Goal: Task Accomplishment & Management: Complete application form

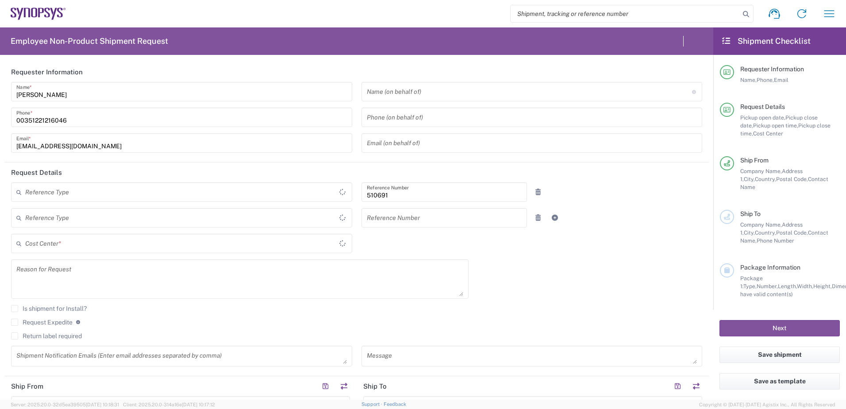
type input "Department"
type input "Delivered at Place"
type input "PT90, SG, MSIP2, R&D 510691"
type input "[GEOGRAPHIC_DATA]"
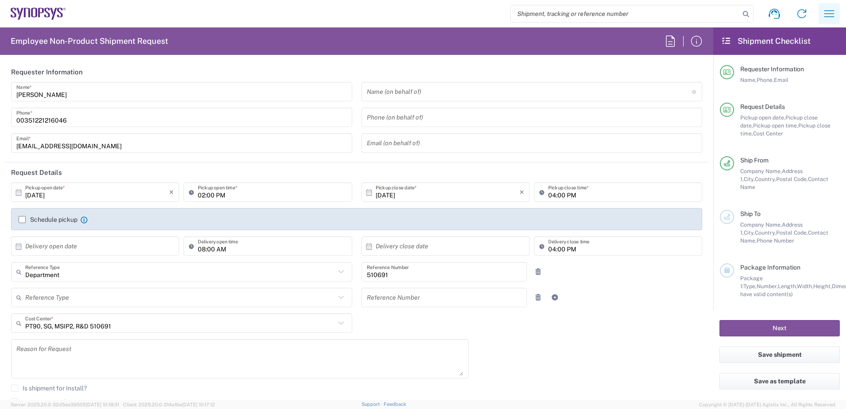
type input "Porto PT02"
click at [833, 14] on icon "button" at bounding box center [829, 13] width 10 height 7
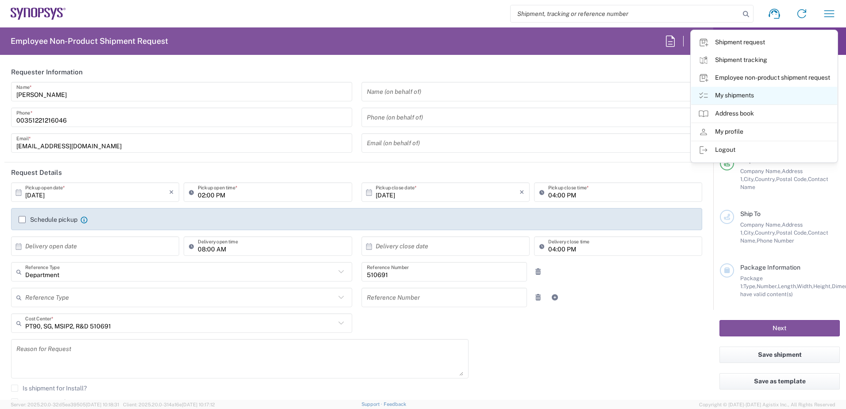
click at [772, 96] on link "My shipments" at bounding box center [764, 96] width 146 height 18
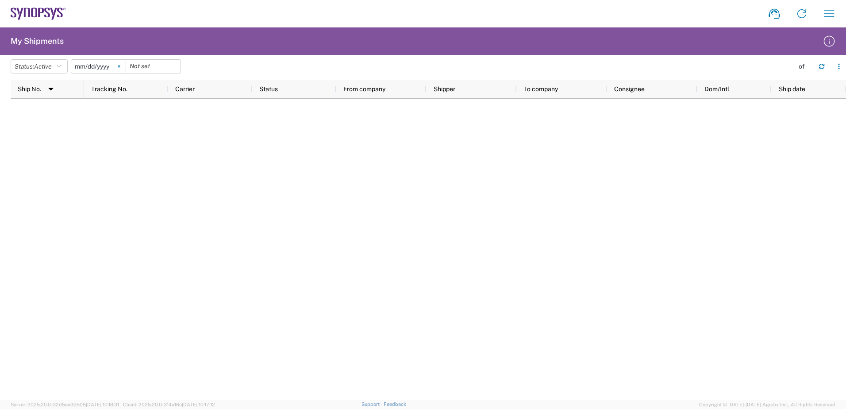
click at [120, 66] on icon at bounding box center [119, 66] width 3 height 3
click at [33, 42] on h2 "My Shipments" at bounding box center [37, 41] width 53 height 11
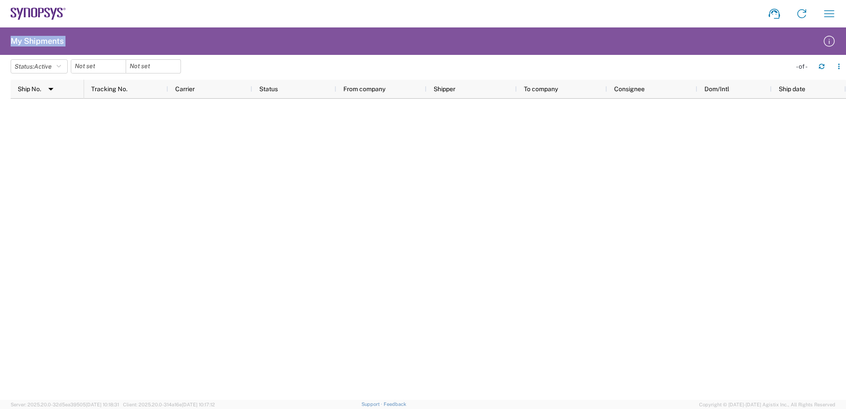
click at [33, 42] on h2 "My Shipments" at bounding box center [37, 41] width 53 height 11
drag, startPoint x: 33, startPoint y: 42, endPoint x: 50, endPoint y: 66, distance: 29.6
click at [50, 66] on span "Active" at bounding box center [43, 66] width 18 height 7
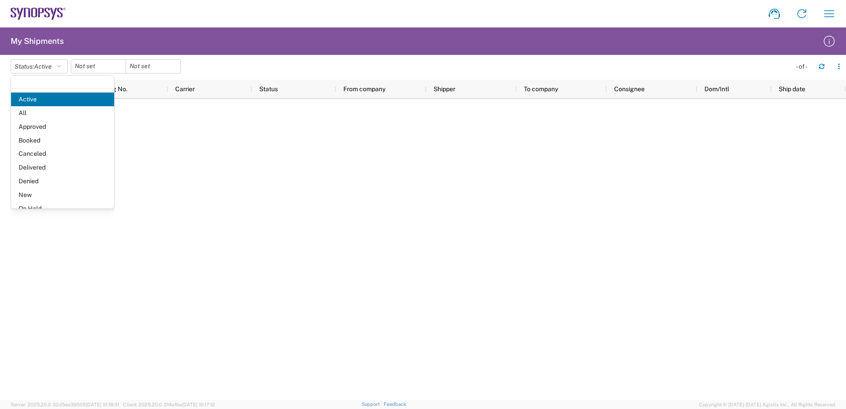
click at [43, 167] on span "Delivered" at bounding box center [62, 168] width 103 height 14
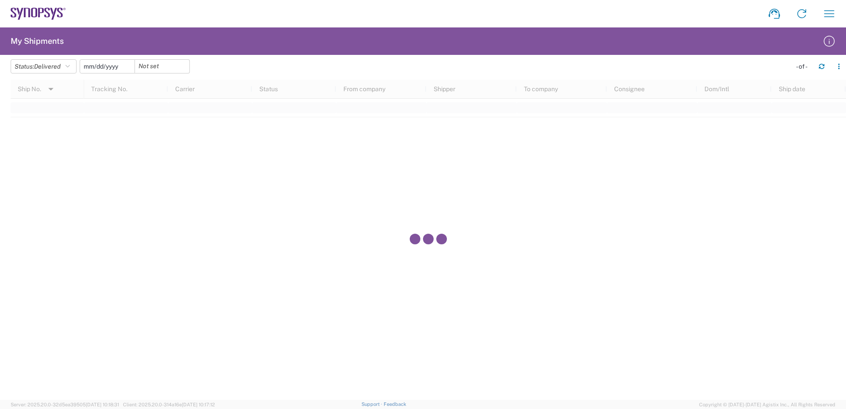
click at [104, 67] on input "date" at bounding box center [107, 66] width 54 height 13
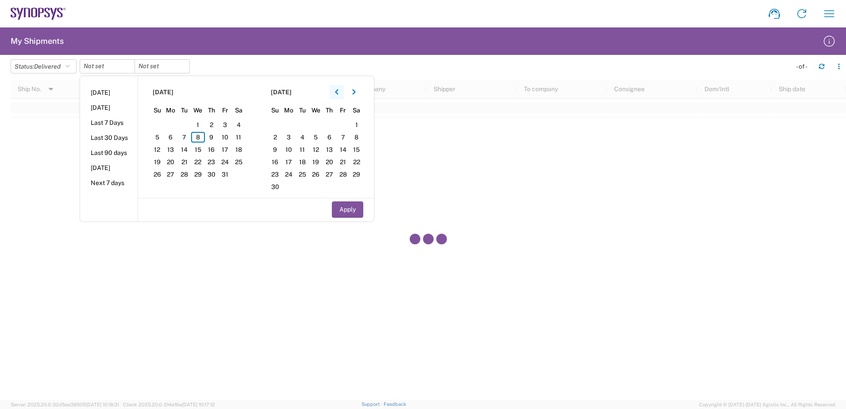
click at [335, 93] on button "button" at bounding box center [337, 92] width 14 height 14
click at [106, 121] on li "Last 7 Days" at bounding box center [109, 122] width 58 height 15
type input "[DATE]"
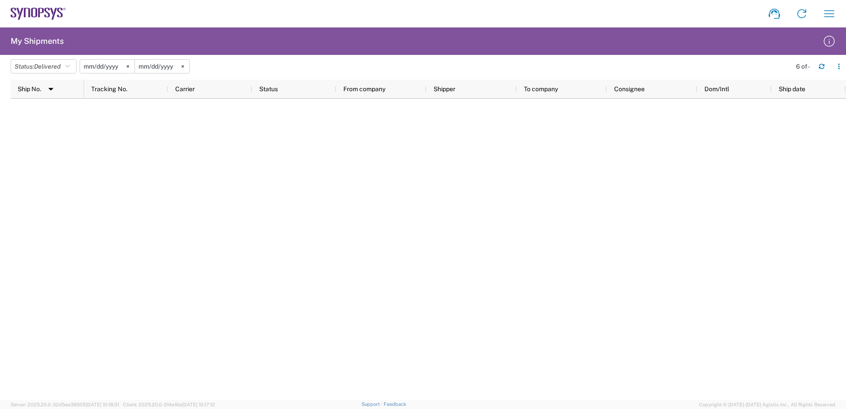
click at [202, 158] on div at bounding box center [465, 249] width 762 height 301
click at [41, 42] on h2 "My Shipments" at bounding box center [37, 41] width 53 height 11
click at [29, 8] on icon at bounding box center [27, 12] width 6 height 9
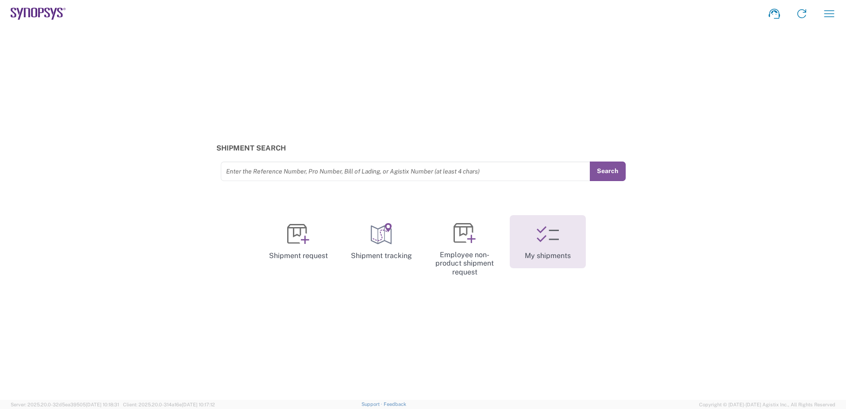
click at [555, 246] on link "My shipments" at bounding box center [548, 241] width 76 height 53
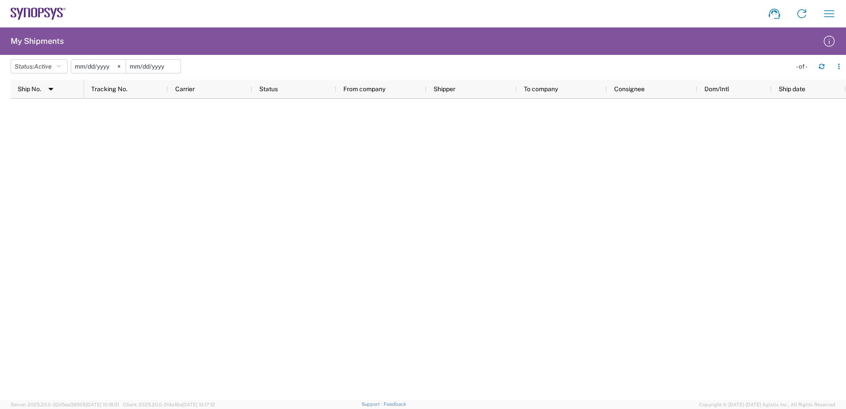
click at [143, 65] on input "date" at bounding box center [153, 66] width 54 height 13
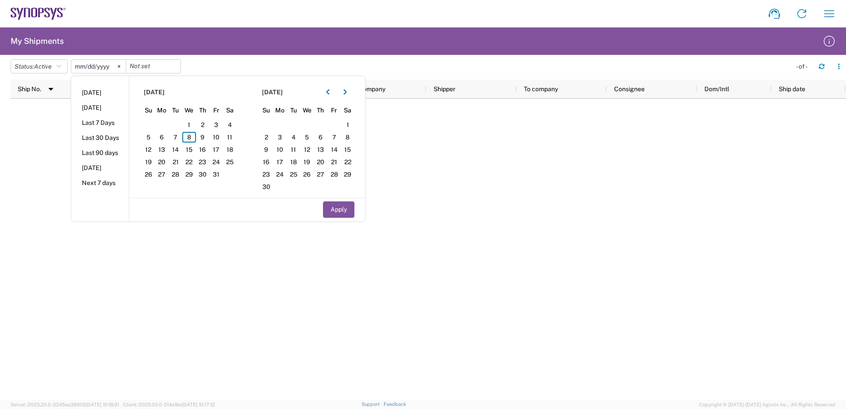
click at [251, 49] on agx-form-header "My Shipments" at bounding box center [423, 40] width 846 height 27
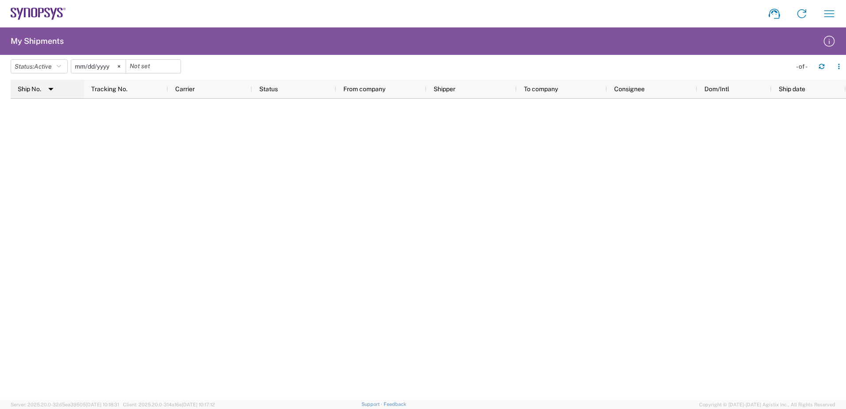
click at [23, 91] on span "Ship No." at bounding box center [29, 88] width 23 height 7
click at [109, 66] on input "[DATE]" at bounding box center [98, 66] width 54 height 13
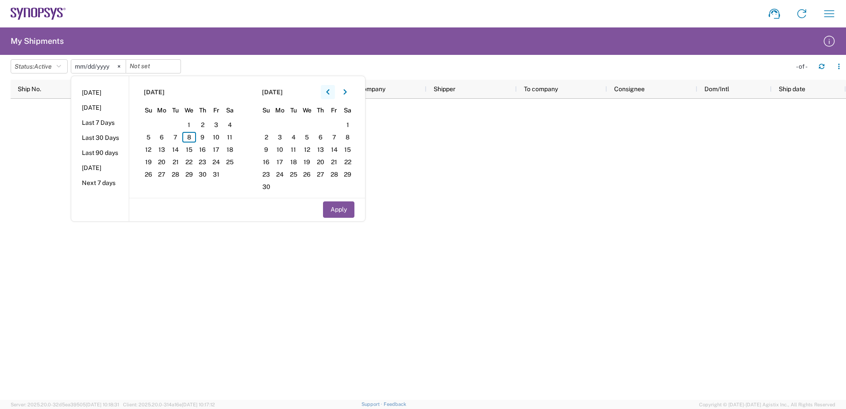
click at [329, 91] on icon "button" at bounding box center [327, 91] width 3 height 5
drag, startPoint x: 218, startPoint y: 126, endPoint x: 245, endPoint y: 141, distance: 30.5
click at [219, 126] on span "1" at bounding box center [216, 124] width 14 height 11
click at [343, 210] on button "Apply" at bounding box center [338, 209] width 31 height 16
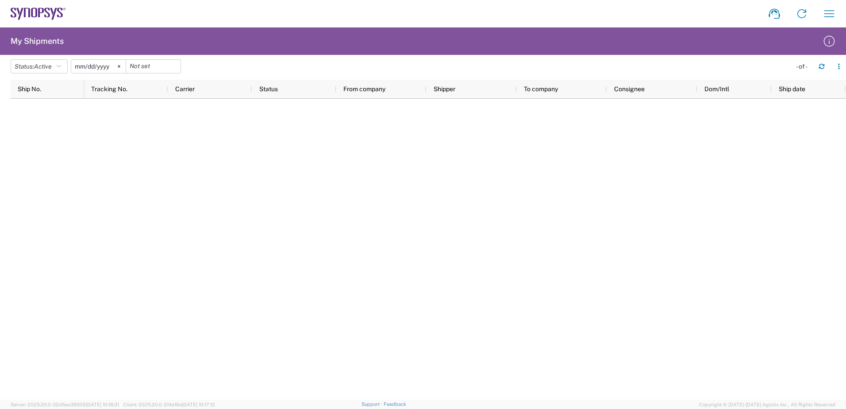
click at [612, 219] on div at bounding box center [465, 249] width 762 height 301
click at [111, 67] on input "[DATE]" at bounding box center [98, 66] width 54 height 13
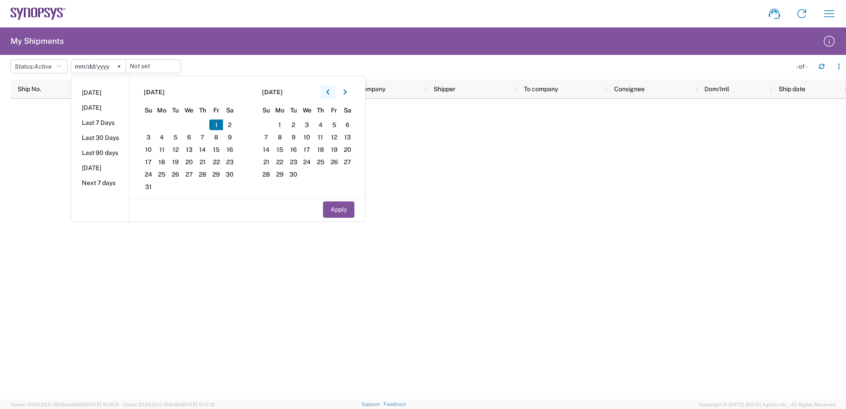
click at [330, 91] on icon "button" at bounding box center [328, 92] width 4 height 6
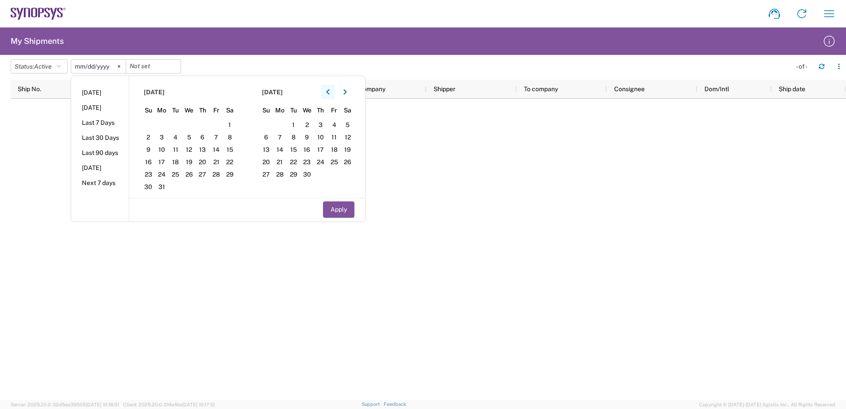
click at [330, 91] on icon "button" at bounding box center [328, 92] width 4 height 6
click at [189, 121] on span "1" at bounding box center [189, 124] width 14 height 11
click at [332, 213] on button "Apply" at bounding box center [338, 209] width 31 height 16
type input "[DATE]"
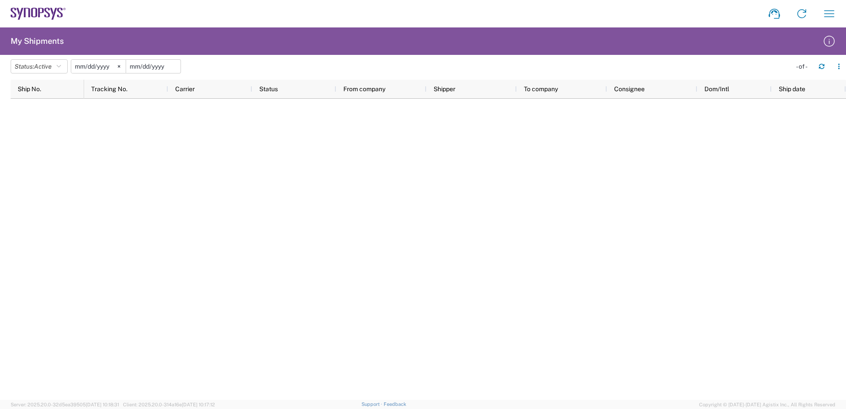
click at [155, 65] on input "date" at bounding box center [153, 66] width 54 height 13
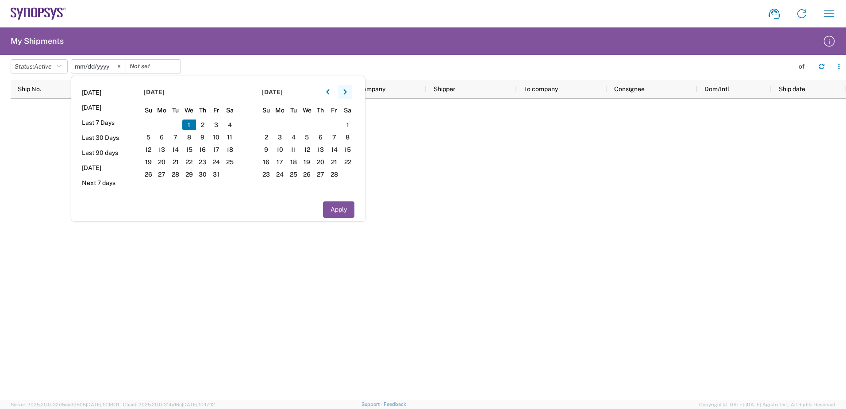
click at [347, 92] on icon "button" at bounding box center [345, 92] width 4 height 6
click at [347, 91] on icon "button" at bounding box center [345, 92] width 4 height 6
click at [347, 91] on icon "button" at bounding box center [344, 91] width 3 height 5
click at [267, 119] on section "[DATE] Su Mo Tu We Th Fr Sa 1 2 3 4 5 6 7 8 9 10 11 12 13 14 15 16 17 18 19 20 …" at bounding box center [306, 137] width 118 height 122
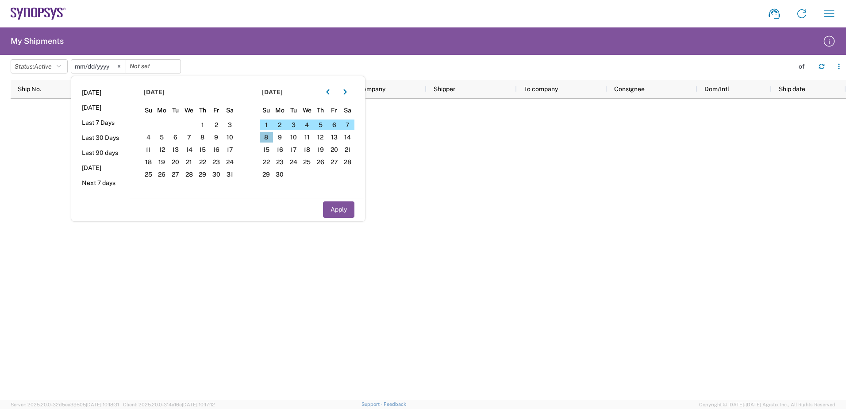
click at [270, 132] on span "8" at bounding box center [267, 137] width 14 height 11
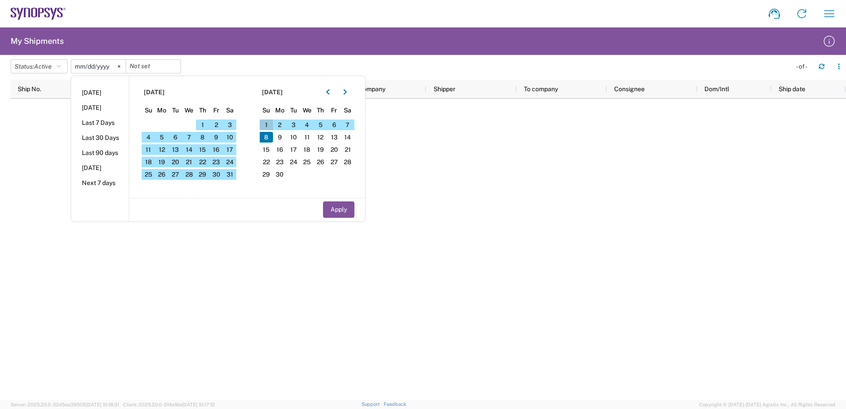
click at [270, 126] on span "1" at bounding box center [267, 124] width 14 height 11
click at [351, 213] on button "Apply" at bounding box center [338, 209] width 31 height 16
type input "[DATE]"
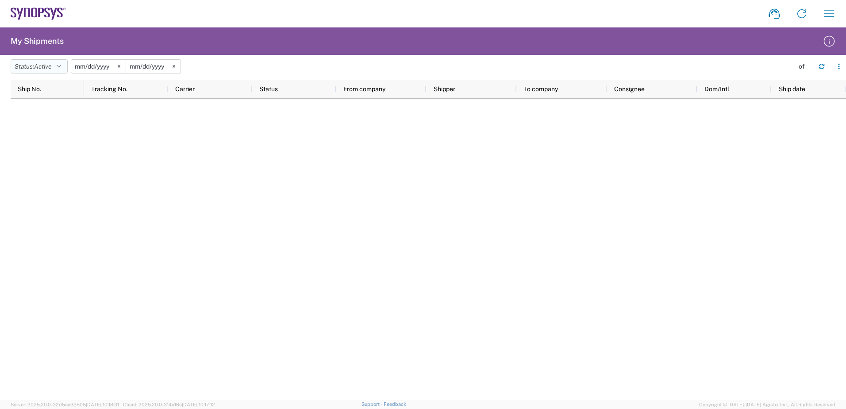
click at [51, 69] on span "Active" at bounding box center [43, 66] width 18 height 7
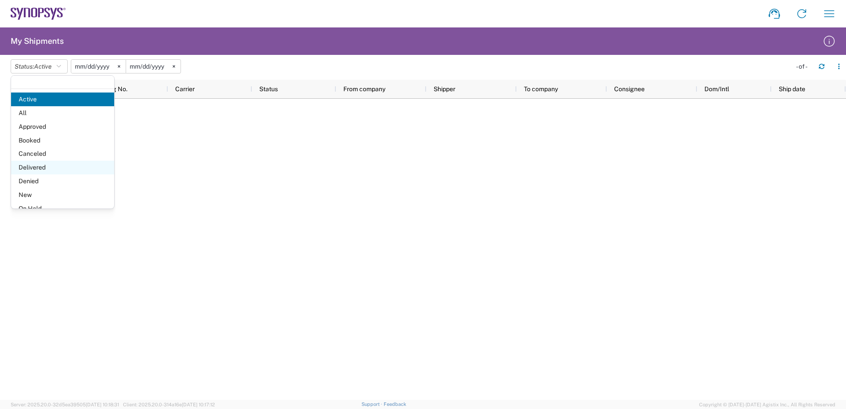
click at [45, 162] on span "Delivered" at bounding box center [62, 168] width 103 height 14
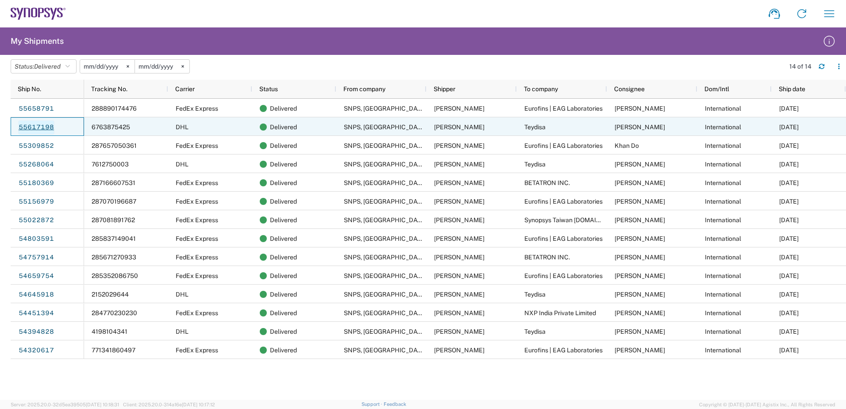
click at [50, 127] on link "55617198" at bounding box center [36, 127] width 36 height 14
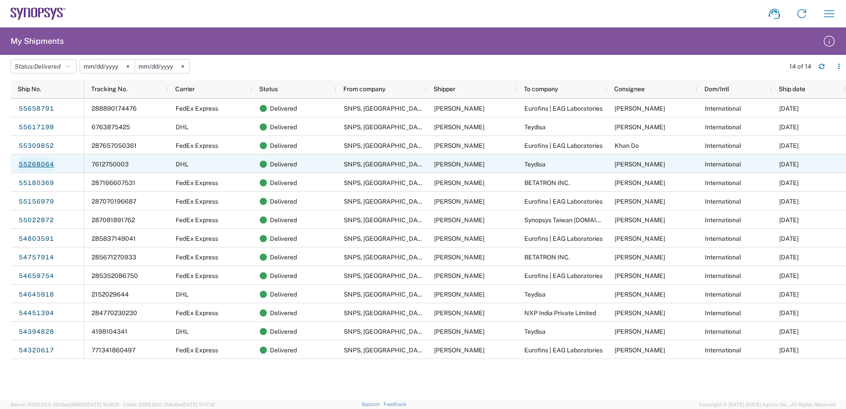
click at [35, 162] on link "55268064" at bounding box center [36, 165] width 36 height 14
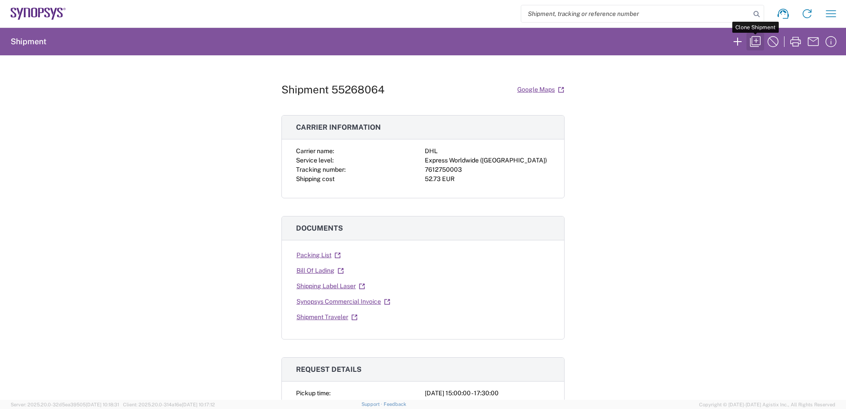
click at [755, 42] on icon "button" at bounding box center [755, 42] width 14 height 14
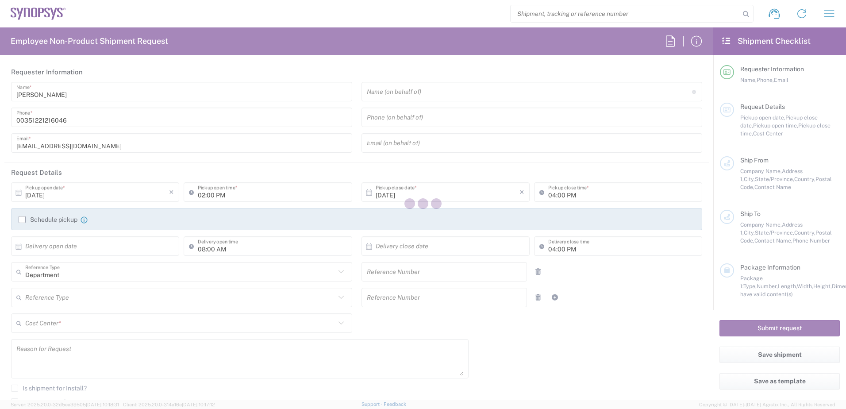
type input "00351220415900"
type input "03:00 PM"
type input "05:30 PM"
type input "510691"
type input "Customer Ref"
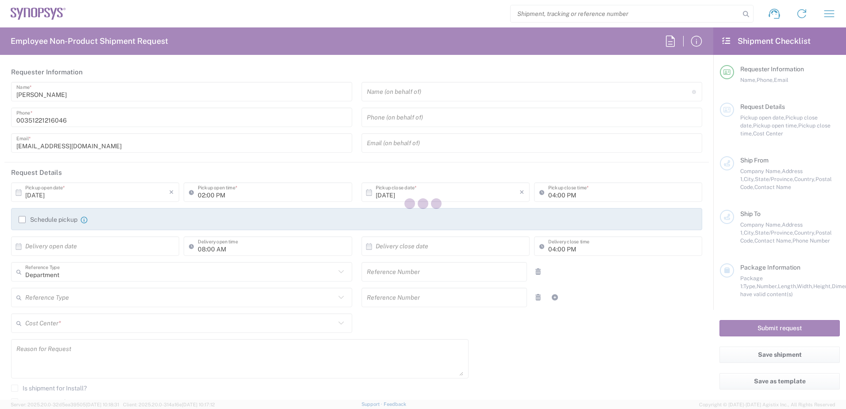
type input "950795377"
type textarea "Material for assembly"
type textarea "[EMAIL_ADDRESS][DOMAIN_NAME], [EMAIL_ADDRESS][DOMAIN_NAME], [EMAIL_ADDRESS][DOM…"
type input "SNPS, [GEOGRAPHIC_DATA] Unipessoal, Lda."
type input "[STREET_ADDRESS][PERSON_NAME]"
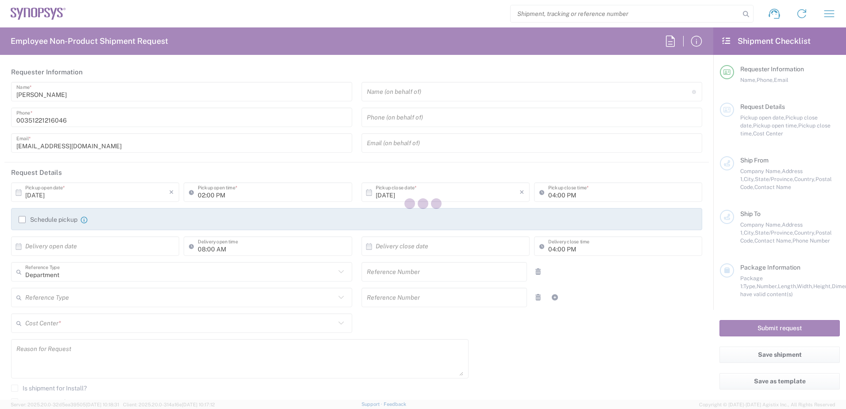
type input "Edificio das Technologias 3rd Floor"
type input "[PERSON_NAME]"
type input "[GEOGRAPHIC_DATA]"
type input "4470-605"
type input "[PERSON_NAME]"
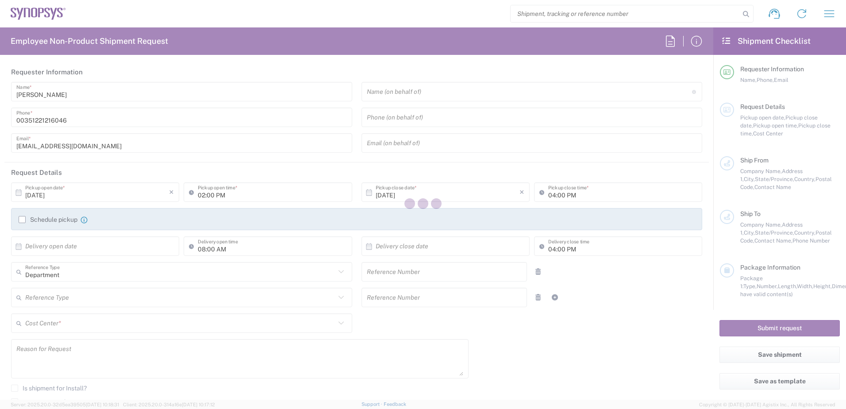
type input "00351220415900"
type input "[EMAIL_ADDRESS][DOMAIN_NAME]"
type input "Teydisa"
type input "[STREET_ADDRESS][PERSON_NAME]"
type input "San [PERSON_NAME]"
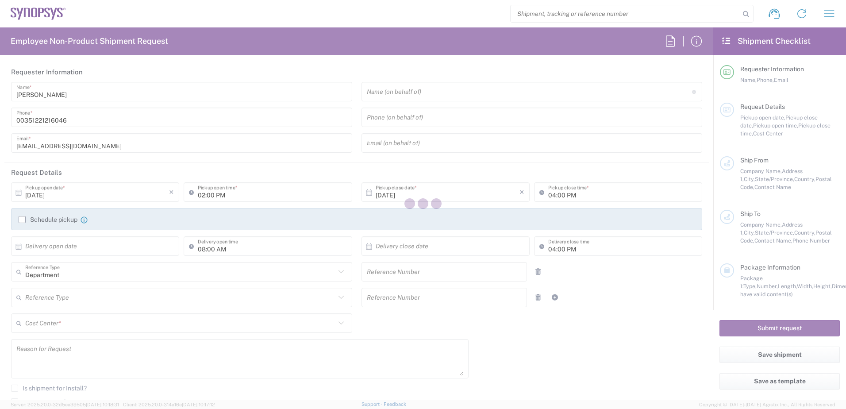
type input "[GEOGRAPHIC_DATA]"
type input "28830"
type input "[PERSON_NAME]"
type input "[PHONE_NUMBER]"
type input "[EMAIL_ADDRESS][DOMAIN_NAME]"
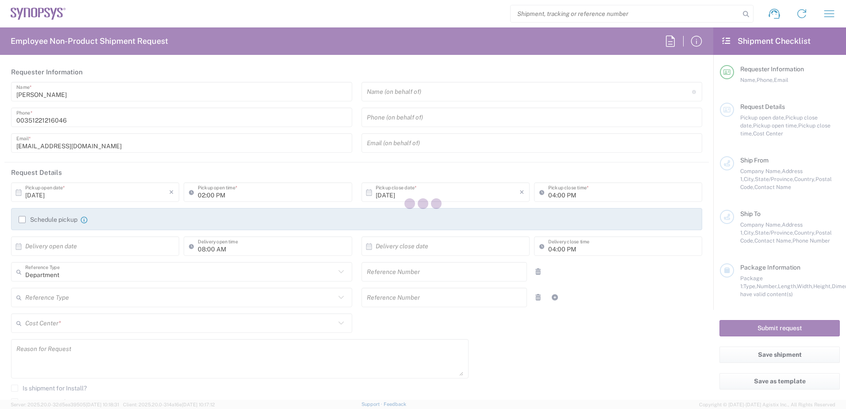
type textarea "Dual-use items subject to control if exported from the [GEOGRAPHIC_DATA]"
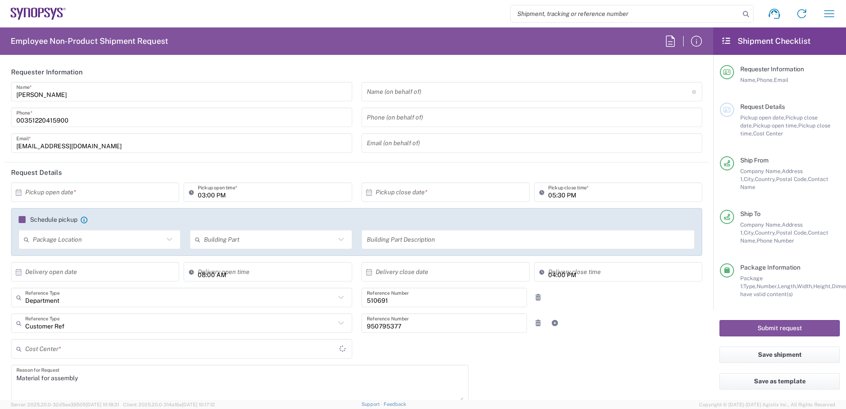
type input "PT90, SG, MSIP2, R&D 510691"
type input "[GEOGRAPHIC_DATA]"
type input "Your Packaging"
click at [72, 200] on input "text" at bounding box center [97, 192] width 144 height 15
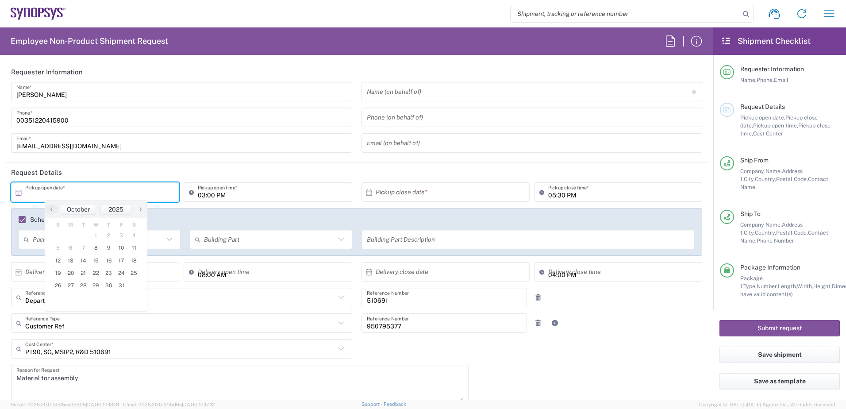
click at [73, 194] on input "text" at bounding box center [97, 192] width 144 height 15
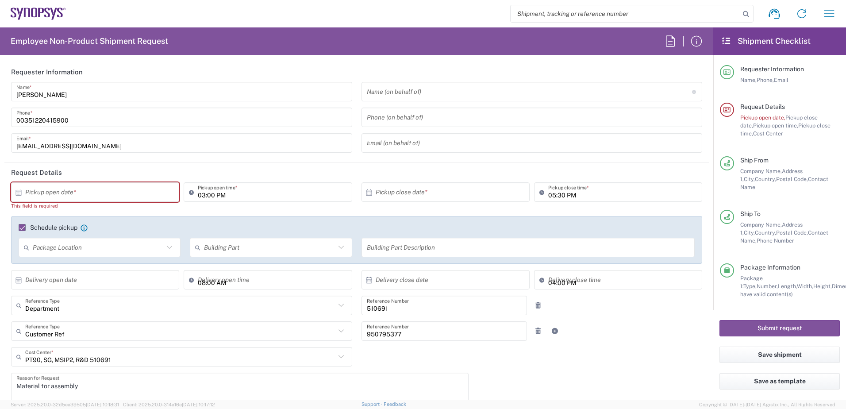
click at [79, 190] on input "text" at bounding box center [97, 192] width 144 height 15
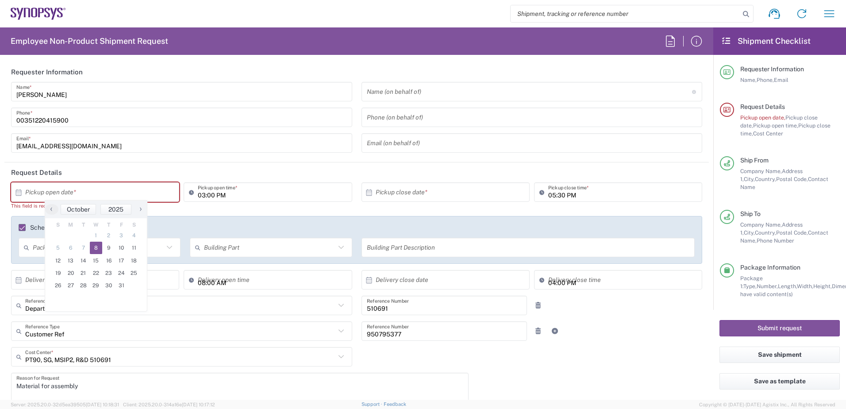
click at [100, 247] on span "8" at bounding box center [96, 248] width 13 height 12
type input "[DATE]"
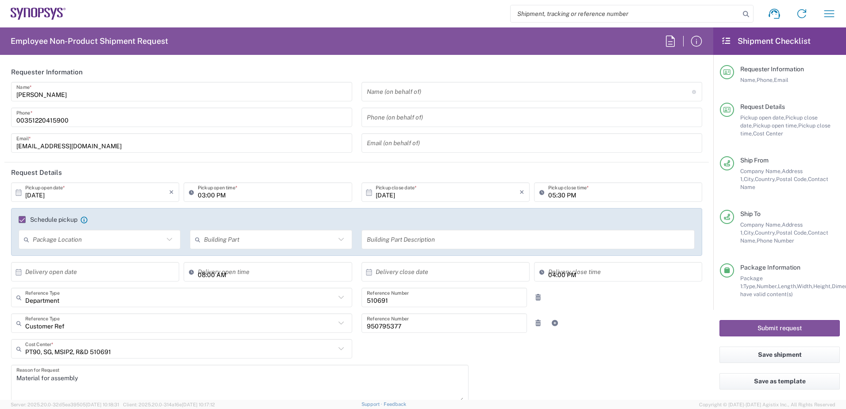
click at [205, 196] on input "03:00 PM" at bounding box center [272, 192] width 149 height 15
click at [210, 193] on input "03:00 PM" at bounding box center [272, 192] width 149 height 15
type input "03:30 PM"
click at [677, 327] on div "Customer Ref Reference Type Customer Ref Department Invoice Number Purchase Ord…" at bounding box center [357, 326] width 701 height 26
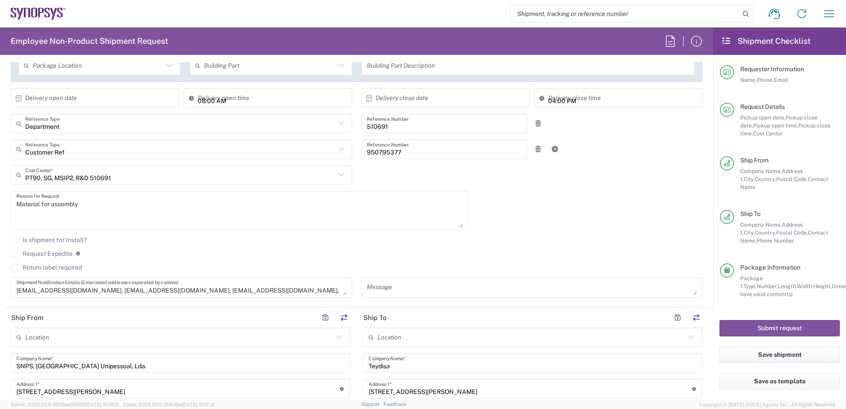
scroll to position [177, 0]
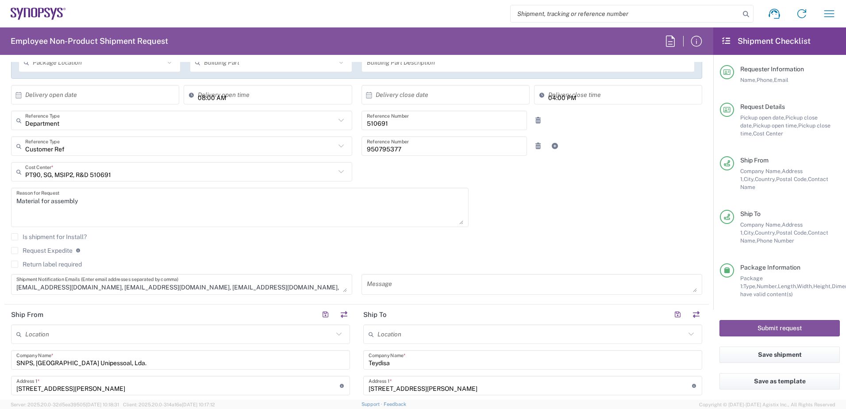
click at [300, 293] on div "[EMAIL_ADDRESS][DOMAIN_NAME], [EMAIL_ADDRESS][DOMAIN_NAME], [EMAIL_ADDRESS][DOM…" at bounding box center [181, 284] width 341 height 21
click at [292, 288] on textarea "[EMAIL_ADDRESS][DOMAIN_NAME], [EMAIL_ADDRESS][DOMAIN_NAME], [EMAIL_ADDRESS][DOM…" at bounding box center [181, 284] width 331 height 15
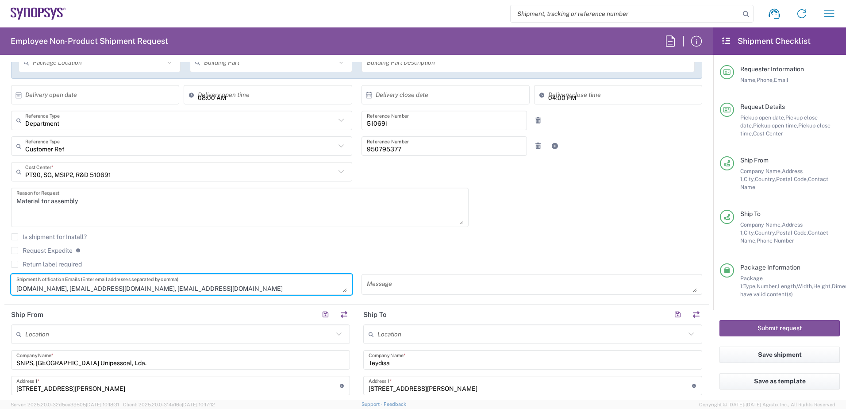
type textarea "[EMAIL_ADDRESS][DOMAIN_NAME], [EMAIL_ADDRESS][DOMAIN_NAME], [PERSON_NAME][EMAIL…"
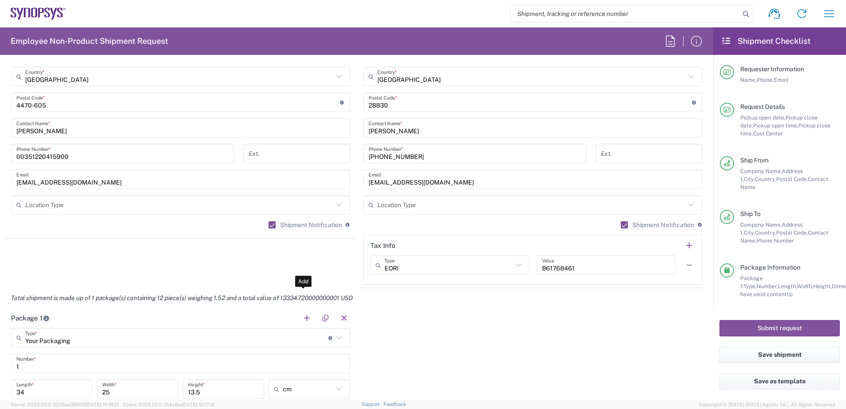
scroll to position [620, 0]
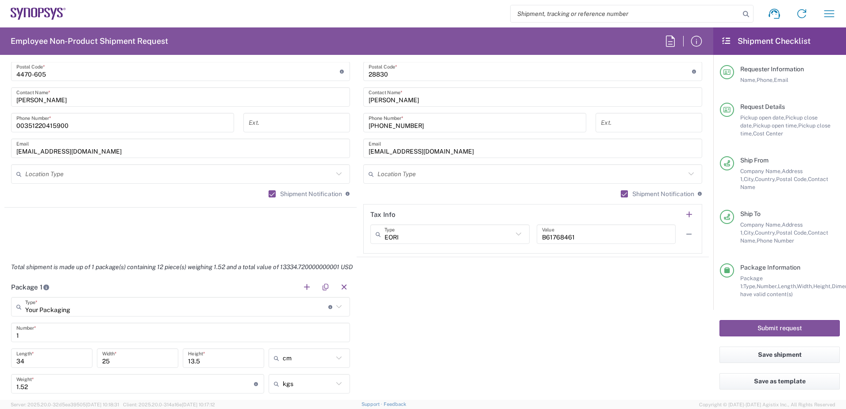
click at [453, 315] on div "Package 1 Your Packaging Type * Material used to package goods Your Packaging B…" at bounding box center [356, 397] width 705 height 240
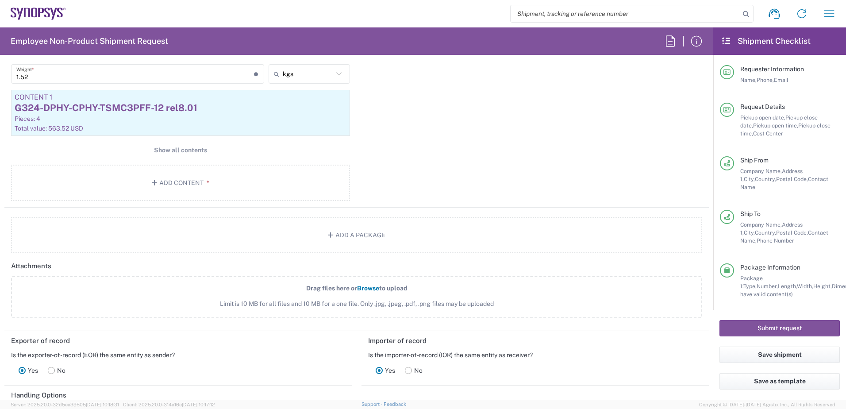
scroll to position [797, 0]
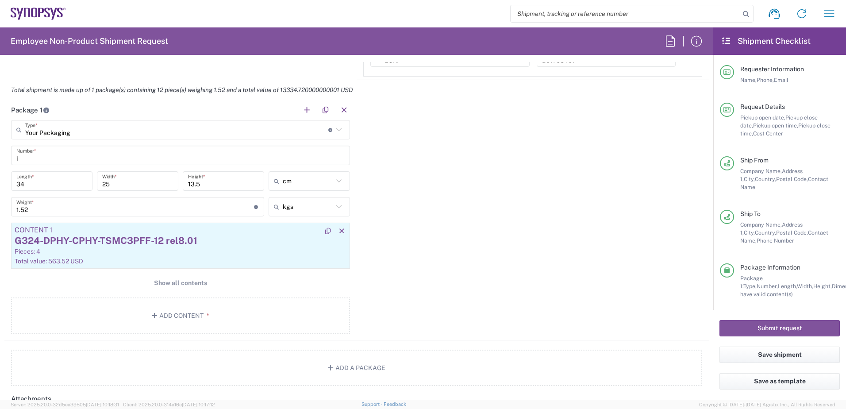
click at [104, 261] on div "Total value: 563.52 USD" at bounding box center [181, 261] width 332 height 8
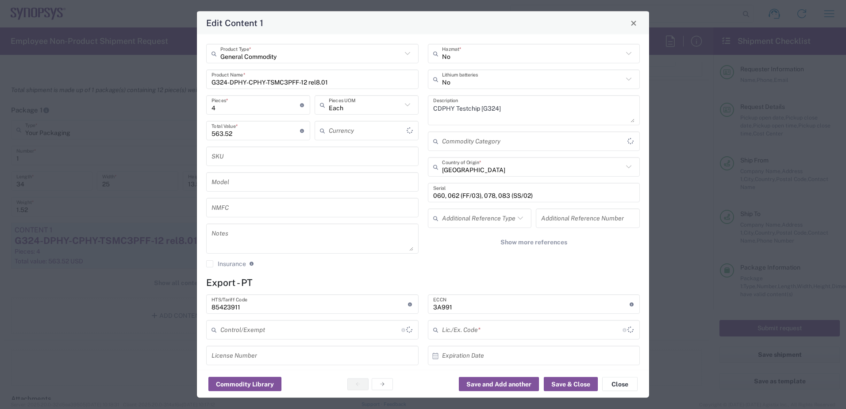
type input "US Dollar"
type input "BIS"
type input "NLR - No License Required"
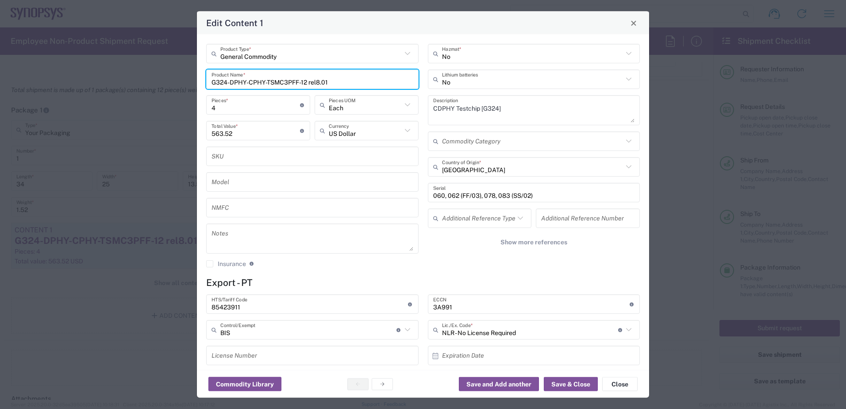
click at [244, 81] on input "G324-DPHY-CPHY-TSMC3PFF-12 rel8.01" at bounding box center [313, 78] width 202 height 15
paste input "g321-dphy-cphy-gf12lpp-18_rel7.00a"
click at [214, 81] on input "g321-dphy-cphy-gf12lpp-18 rel7.00a" at bounding box center [313, 78] width 202 height 15
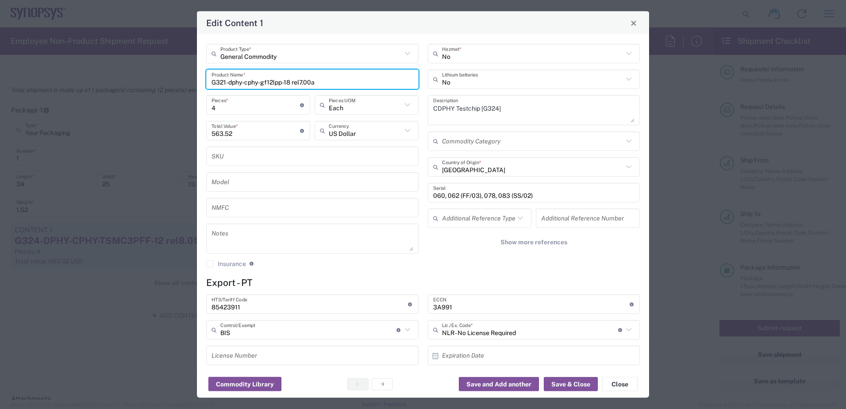
click at [232, 82] on input "G321-dphy-cphy-gf12lpp-18 rel7.00a" at bounding box center [313, 78] width 202 height 15
type input "G321-DPHY-CPHY-GF12LPP-18 rel7.00a"
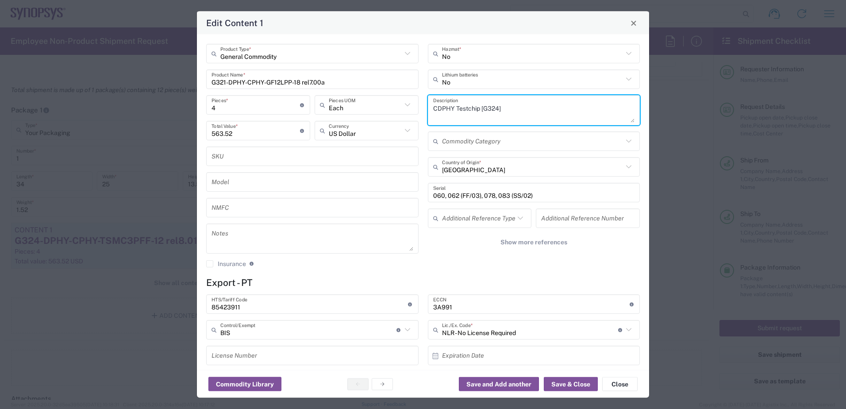
click at [495, 108] on textarea "CDPHY Testchip [G324]" at bounding box center [534, 110] width 202 height 25
type textarea "CDPHY Testchip [G321]"
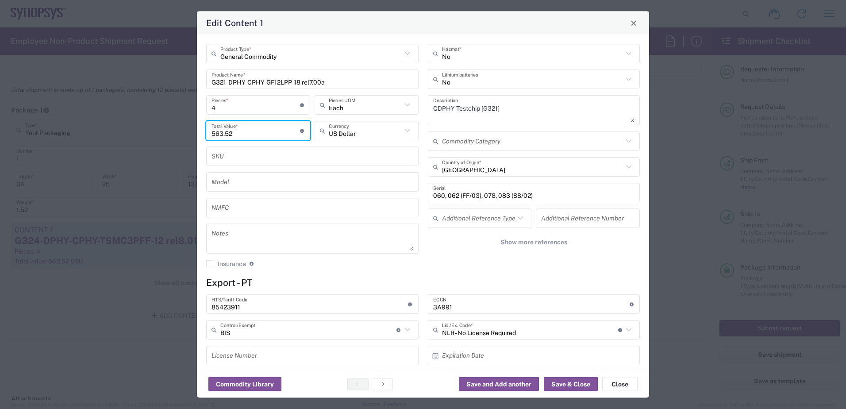
click at [235, 135] on input "563.52" at bounding box center [256, 130] width 89 height 15
paste input "1025"
type input "1025.52"
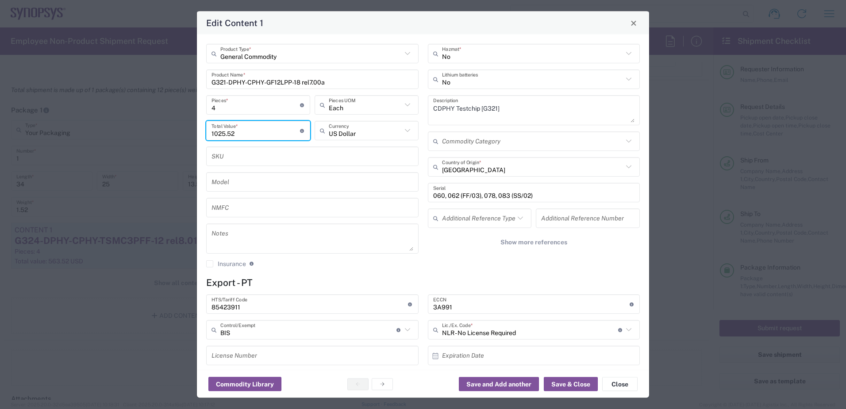
click at [473, 198] on input "060, 062 (FF/03), 078, 083 (SS/02)" at bounding box center [534, 192] width 202 height 15
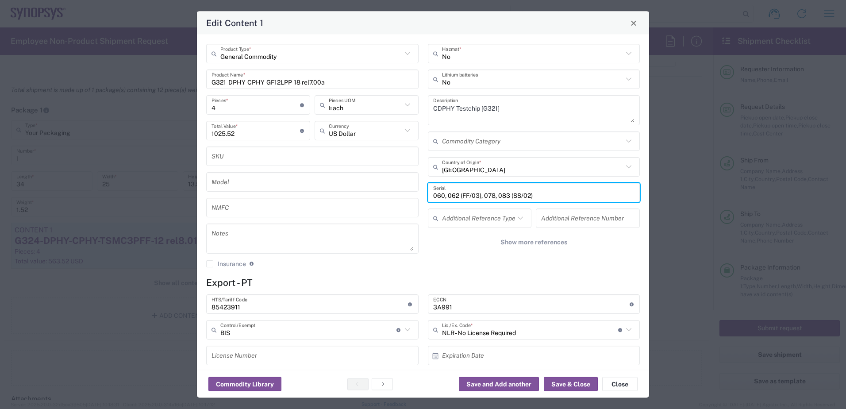
click at [473, 198] on input "060, 062 (FF/03), 078, 083 (SS/02)" at bounding box center [534, 192] width 202 height 15
paste input "97, 098, 099, 100 (TT/04"
type input "097, 098, 099, 100 (TT/04)"
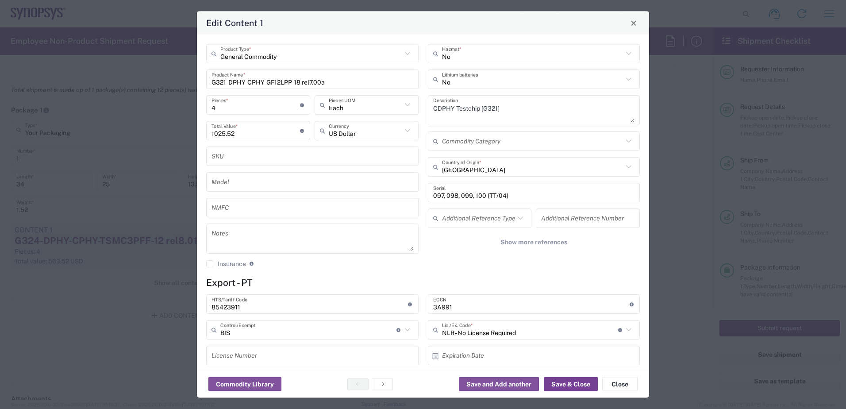
click at [573, 382] on button "Save & Close" at bounding box center [571, 384] width 54 height 14
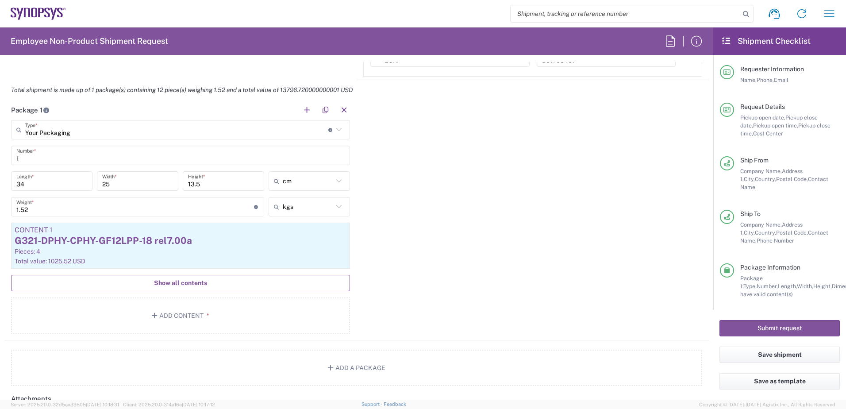
click at [190, 284] on span "Show all contents" at bounding box center [180, 283] width 53 height 8
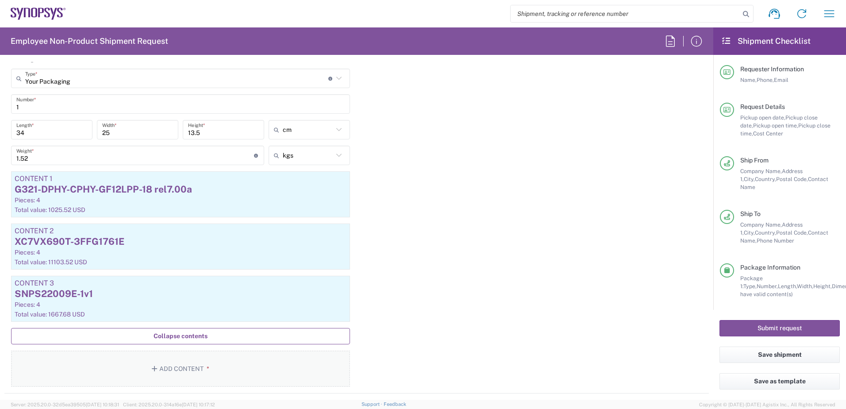
scroll to position [929, 0]
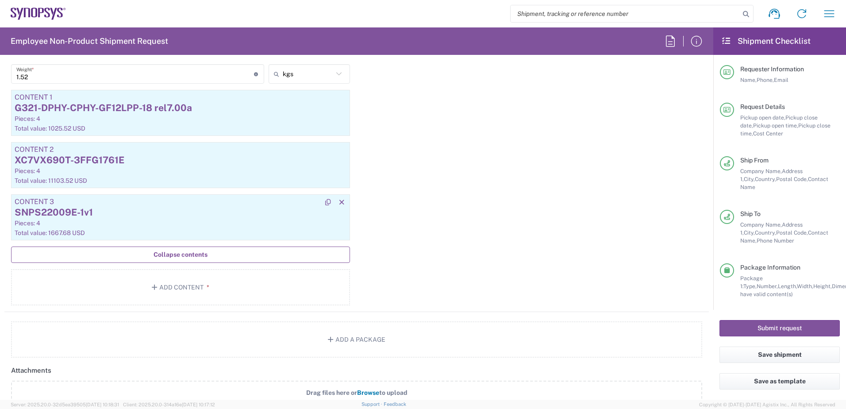
click at [101, 219] on div "SNPS22009E-1v1" at bounding box center [181, 212] width 332 height 13
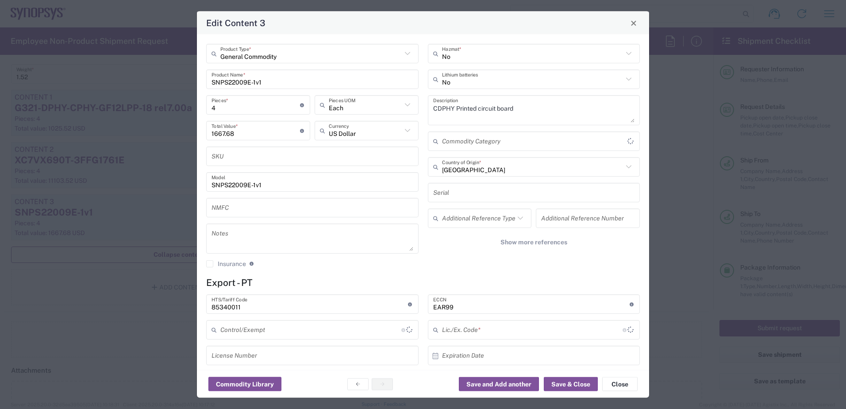
type input "BIS"
type input "NLR - No License Required"
click at [232, 180] on input "SNPS22009E-1v1" at bounding box center [313, 181] width 202 height 15
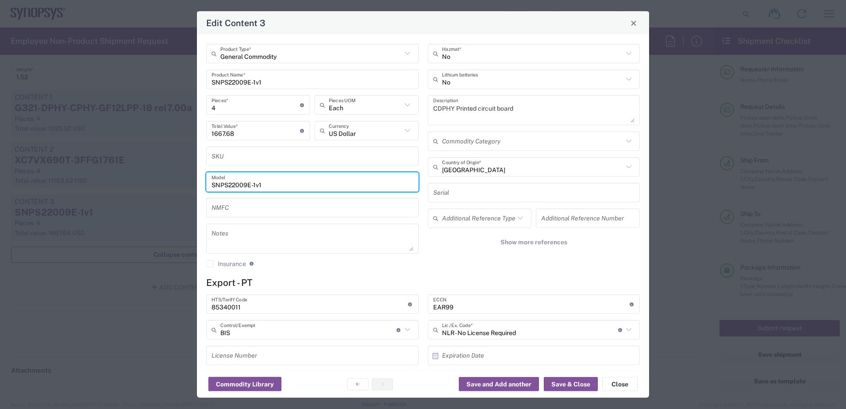
click at [232, 180] on input "SNPS22009E-1v1" at bounding box center [313, 181] width 202 height 15
paste input "4016E-1v0"
type input "SNPS24016E-1v0"
click at [231, 131] on input "1667.68" at bounding box center [256, 130] width 89 height 15
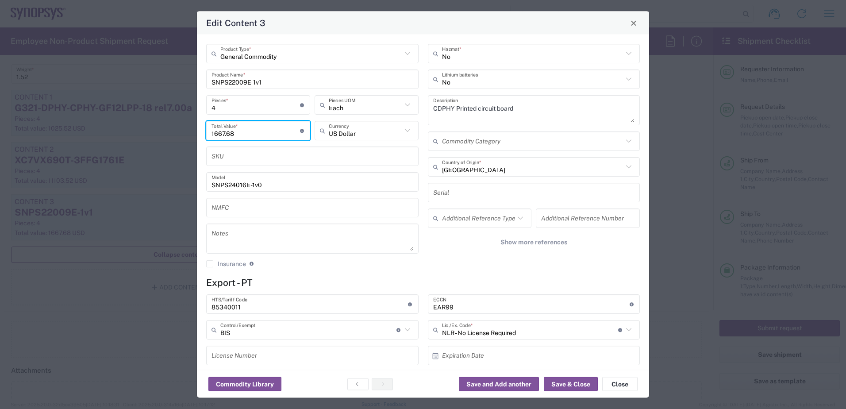
click at [231, 131] on input "1667.68" at bounding box center [256, 130] width 89 height 15
paste input "894.76"
type input "894.76"
click at [232, 178] on input "SNPS24016E-1v0" at bounding box center [313, 181] width 202 height 15
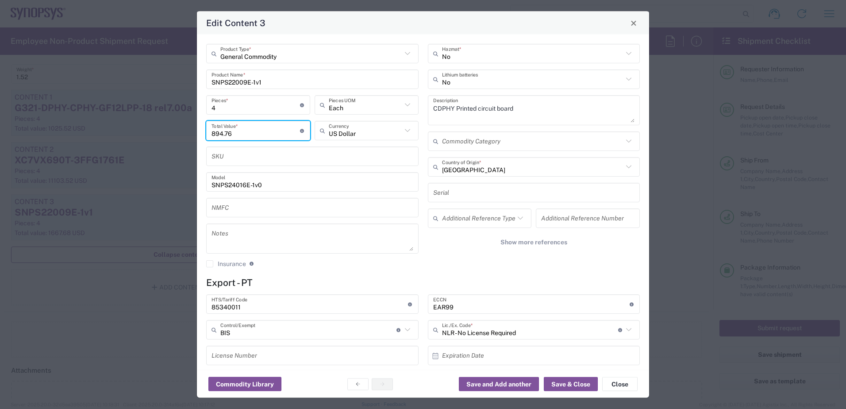
click at [232, 178] on input "SNPS24016E-1v0" at bounding box center [313, 181] width 202 height 15
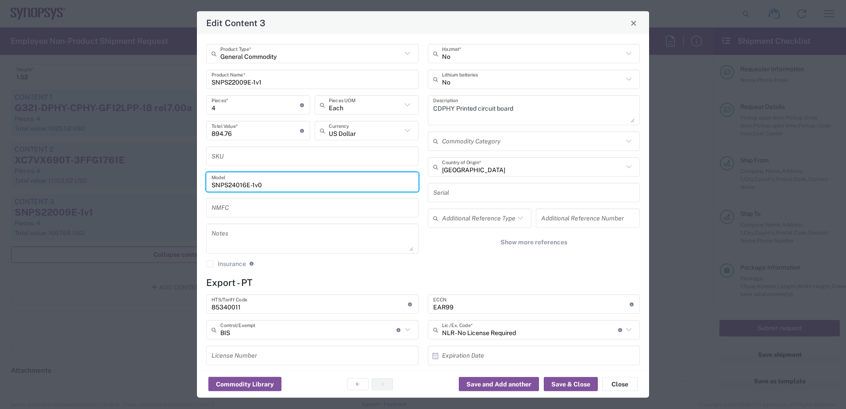
click at [232, 178] on input "SNPS24016E-1v0" at bounding box center [313, 181] width 202 height 15
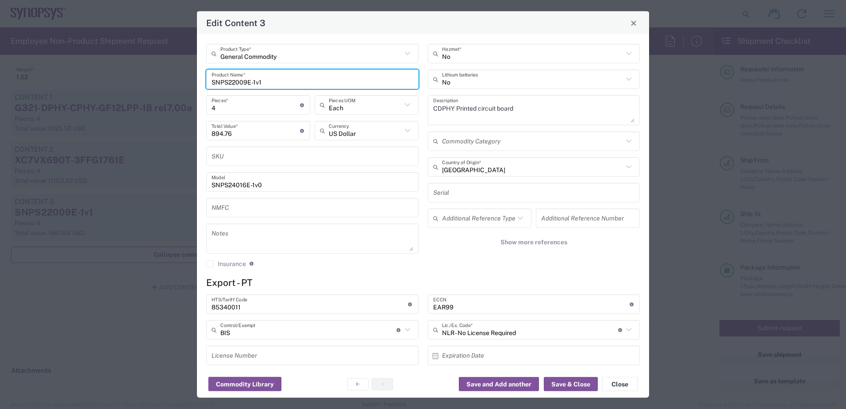
click at [238, 86] on input "SNPS22009E-1v1" at bounding box center [313, 78] width 202 height 15
paste input "4016E-1v0"
type input "SNPS24016E-1v0"
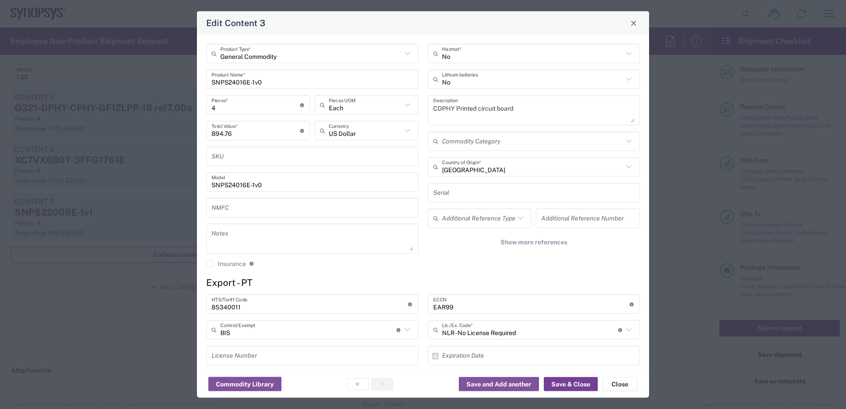
click at [562, 387] on button "Save & Close" at bounding box center [571, 384] width 54 height 14
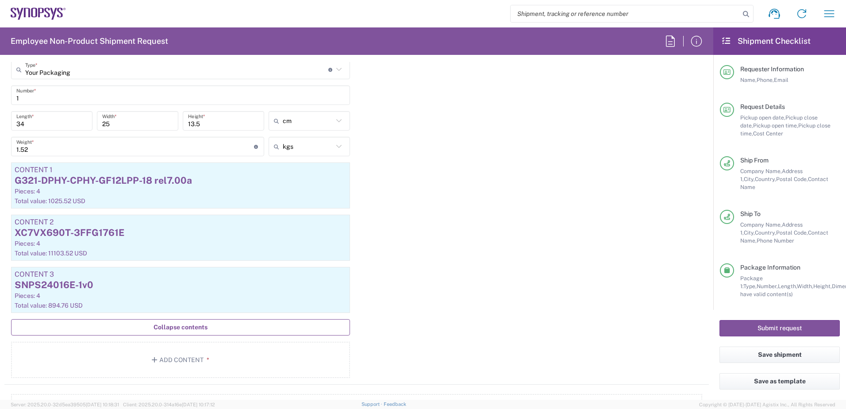
scroll to position [841, 0]
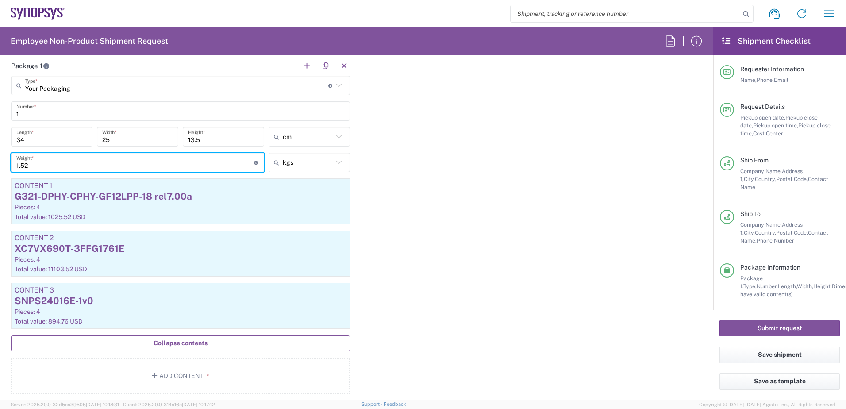
drag, startPoint x: 42, startPoint y: 165, endPoint x: 6, endPoint y: 166, distance: 35.9
click at [6, 166] on main "Your Packaging Type * Material used to package goods Your Packaging Bale(s) Bas…" at bounding box center [180, 236] width 352 height 321
type input "1.7"
click at [45, 143] on input "34" at bounding box center [51, 136] width 71 height 15
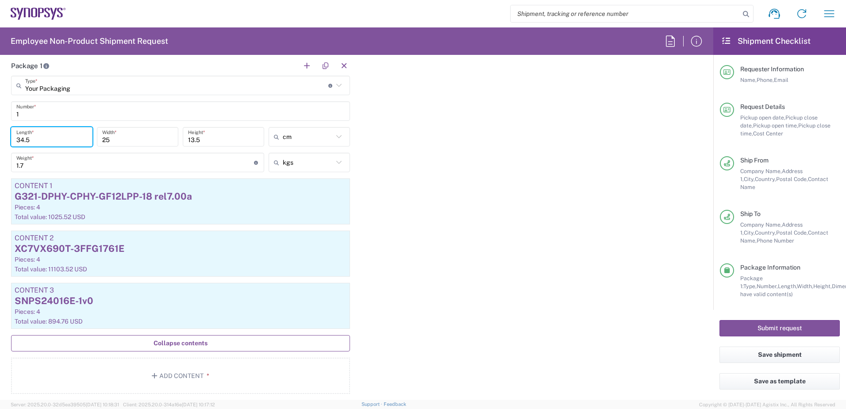
type input "34.5"
click at [465, 167] on div "Package 1 Your Packaging Type * Material used to package goods Your Packaging B…" at bounding box center [356, 228] width 705 height 345
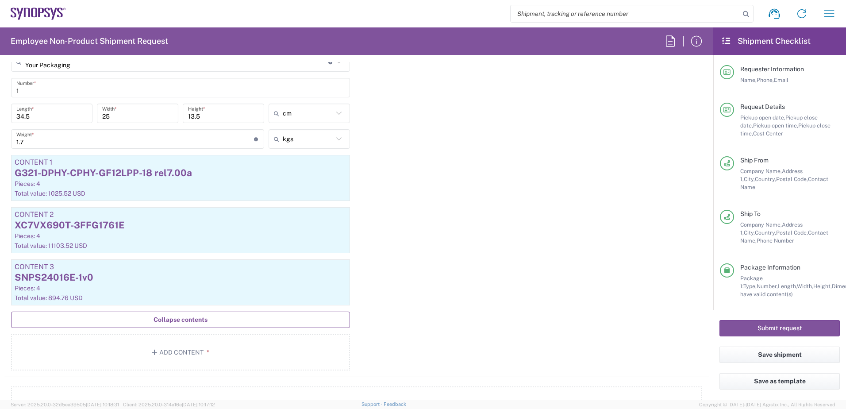
scroll to position [885, 0]
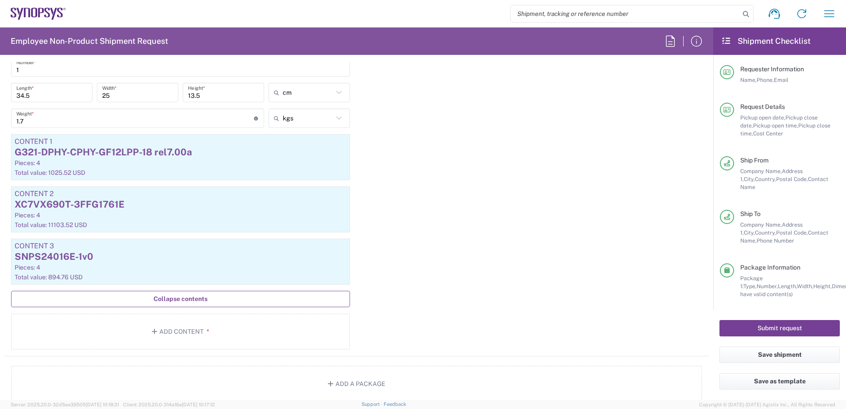
click at [767, 325] on button "Submit request" at bounding box center [780, 328] width 120 height 16
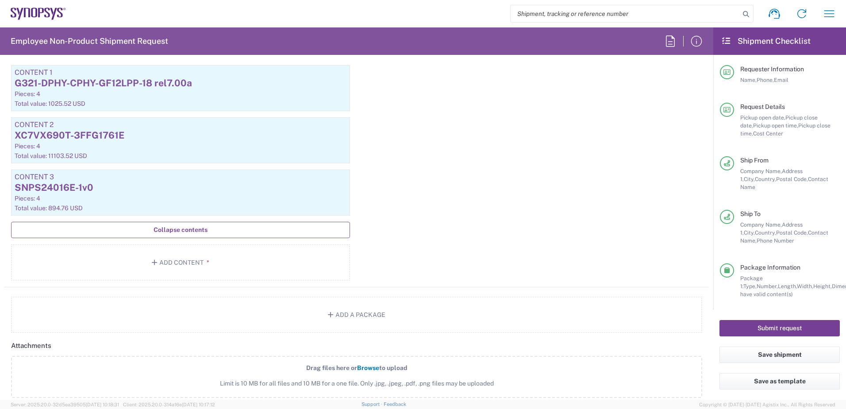
scroll to position [1151, 0]
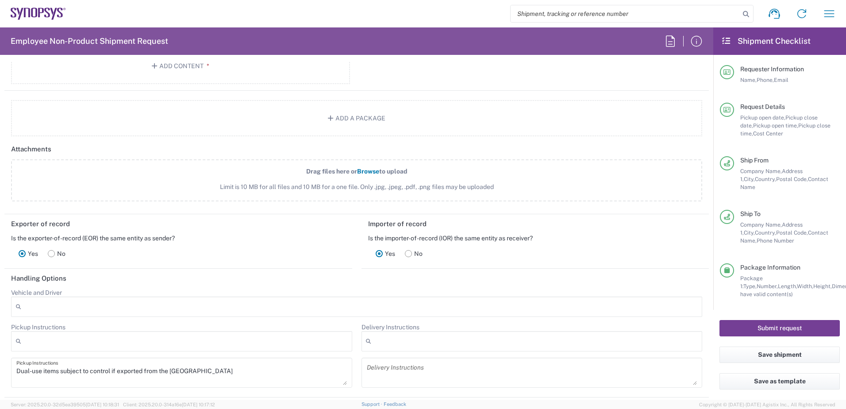
click at [770, 326] on button "Submit request" at bounding box center [780, 328] width 120 height 16
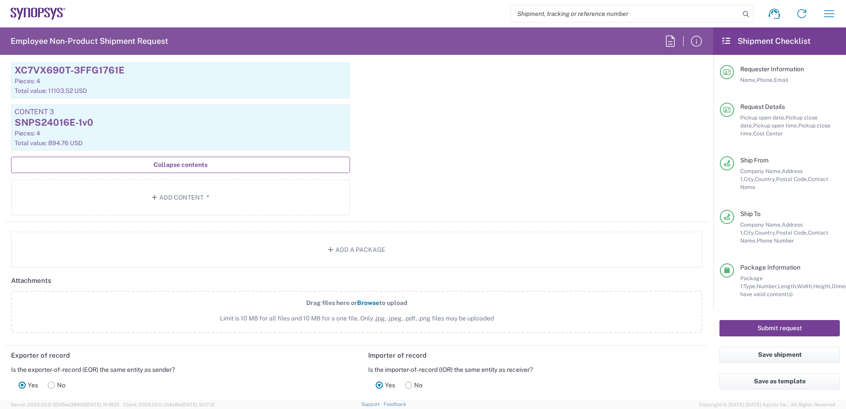
scroll to position [0, 0]
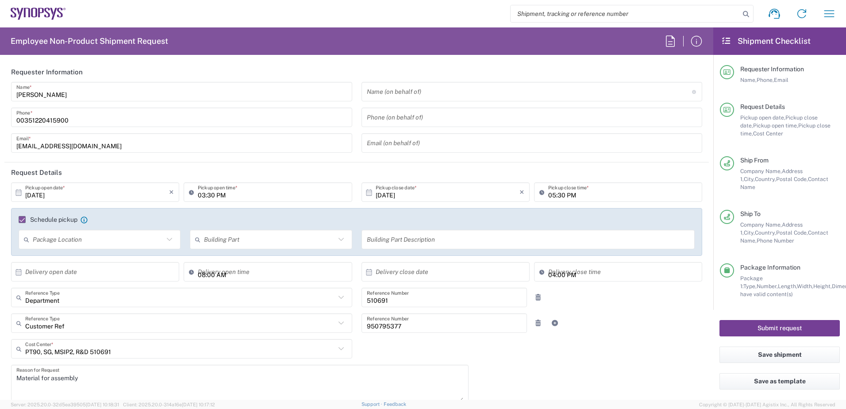
click at [782, 326] on button "Submit request" at bounding box center [780, 328] width 120 height 16
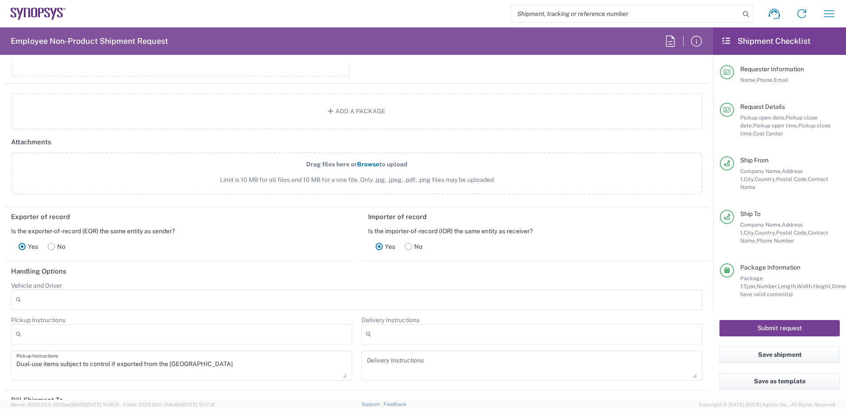
scroll to position [1345, 0]
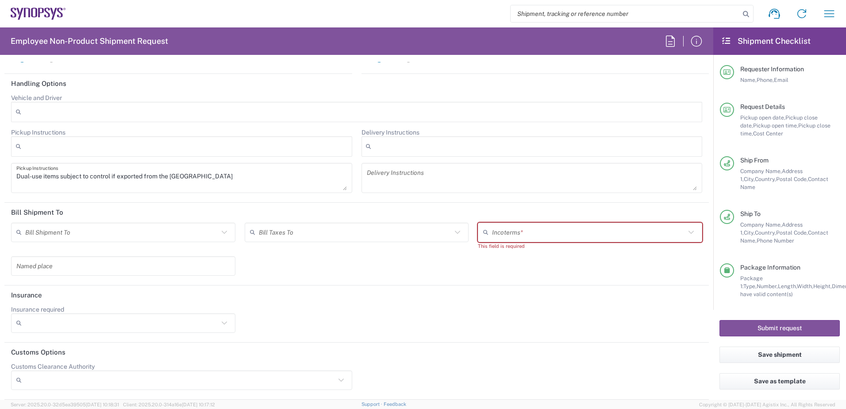
click at [685, 232] on icon at bounding box center [691, 233] width 12 height 12
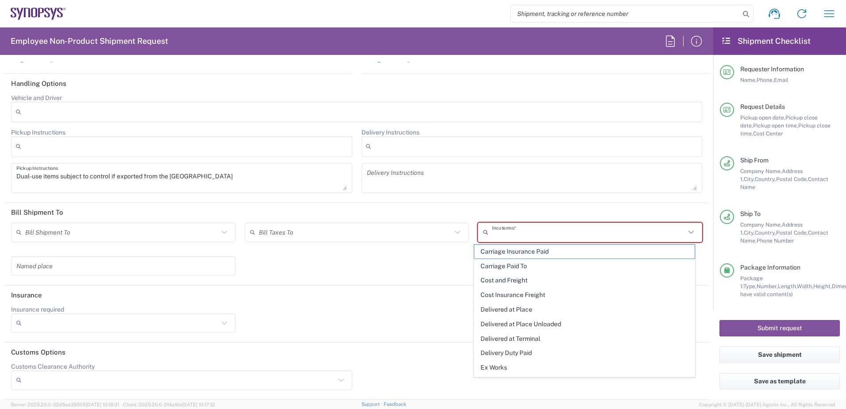
click at [320, 260] on div "Bill Shipment To Recipient Account Sender/Shipper Third Party Account Bill Taxe…" at bounding box center [357, 252] width 701 height 59
click at [540, 237] on input "text" at bounding box center [588, 231] width 193 height 15
click at [291, 267] on div "Bill Shipment To Recipient Account Sender/Shipper Third Party Account Bill Taxe…" at bounding box center [357, 252] width 701 height 59
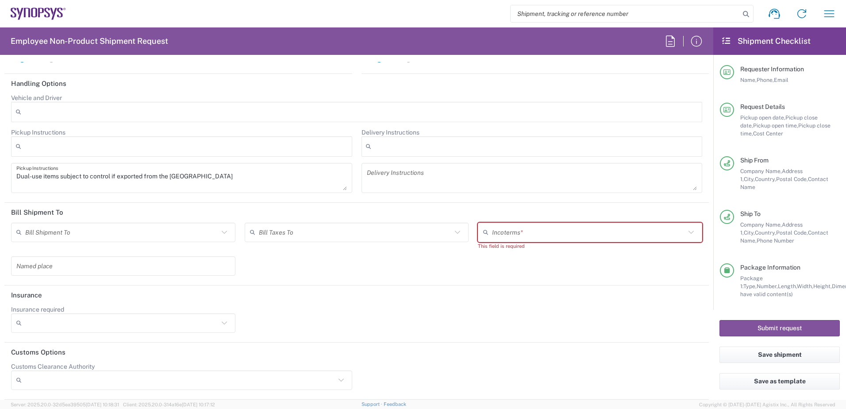
click at [219, 233] on icon at bounding box center [225, 233] width 12 height 12
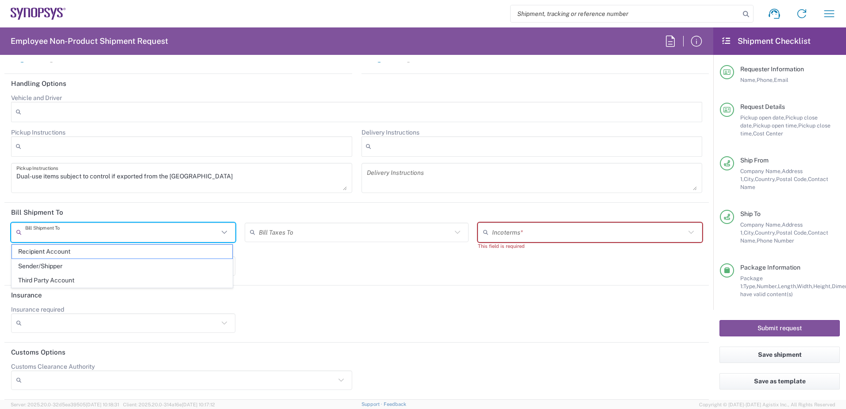
click at [465, 274] on div "Bill Shipment To Recipient Account Sender/Shipper Third Party Account Bill Taxe…" at bounding box center [357, 252] width 701 height 59
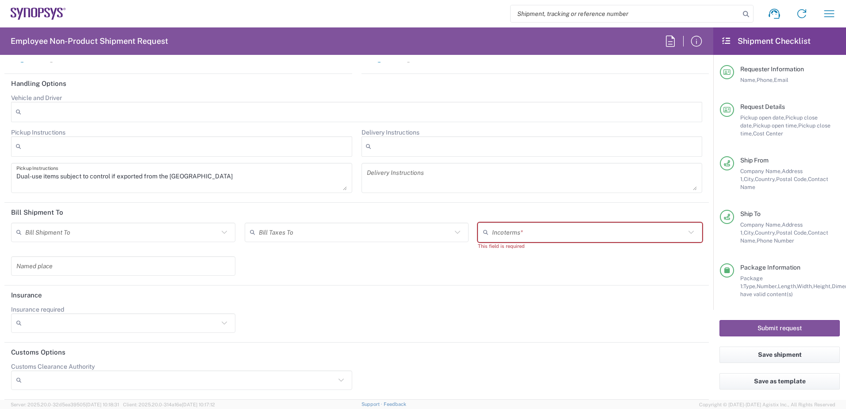
click at [595, 239] on input "text" at bounding box center [588, 231] width 193 height 15
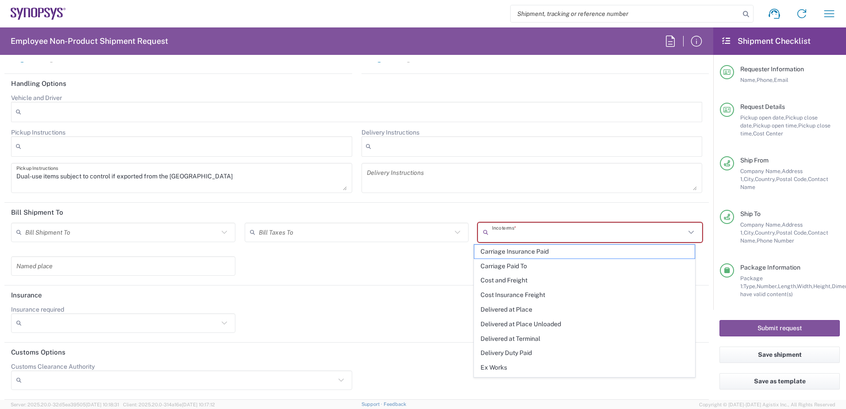
click at [410, 322] on div "Insurance required No Yes" at bounding box center [357, 322] width 701 height 34
click at [595, 227] on input "text" at bounding box center [588, 231] width 193 height 15
click at [688, 231] on icon at bounding box center [691, 233] width 12 height 12
click at [424, 270] on div "Bill Shipment To Recipient Account Sender/Shipper Third Party Account Bill Taxe…" at bounding box center [357, 252] width 701 height 59
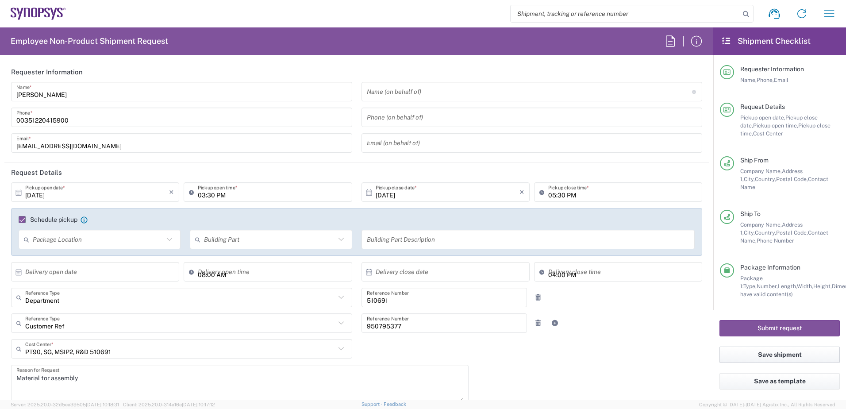
click at [756, 352] on button "Save shipment" at bounding box center [780, 355] width 120 height 16
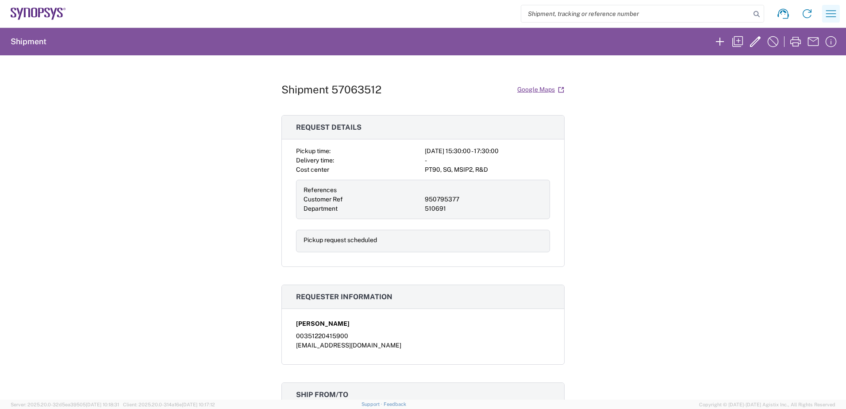
click at [830, 11] on icon "button" at bounding box center [831, 13] width 10 height 7
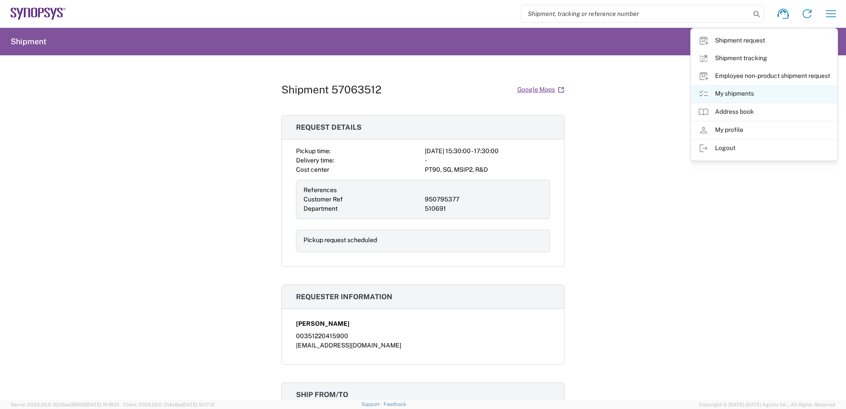
click at [744, 90] on link "My shipments" at bounding box center [764, 94] width 146 height 18
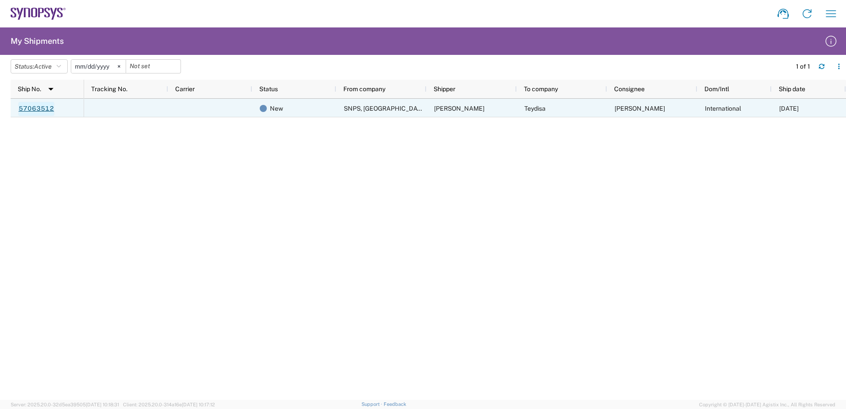
click at [41, 109] on link "57063512" at bounding box center [36, 109] width 36 height 14
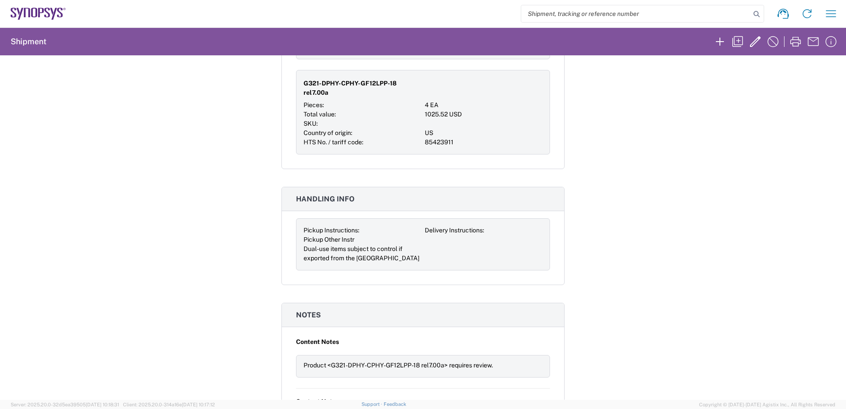
scroll to position [1033, 0]
